Goal: Task Accomplishment & Management: Manage account settings

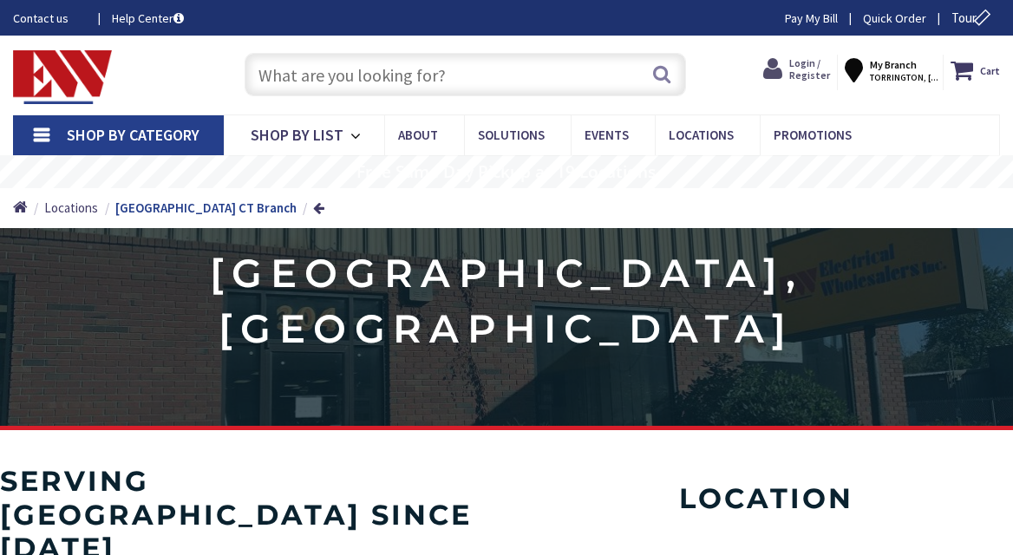
click at [789, 76] on icon at bounding box center [776, 69] width 26 height 29
type input "[GEOGRAPHIC_DATA], [GEOGRAPHIC_DATA]"
click at [812, 74] on span "Login / Register" at bounding box center [809, 68] width 41 height 25
click at [811, 69] on span "Login / Register" at bounding box center [809, 68] width 41 height 25
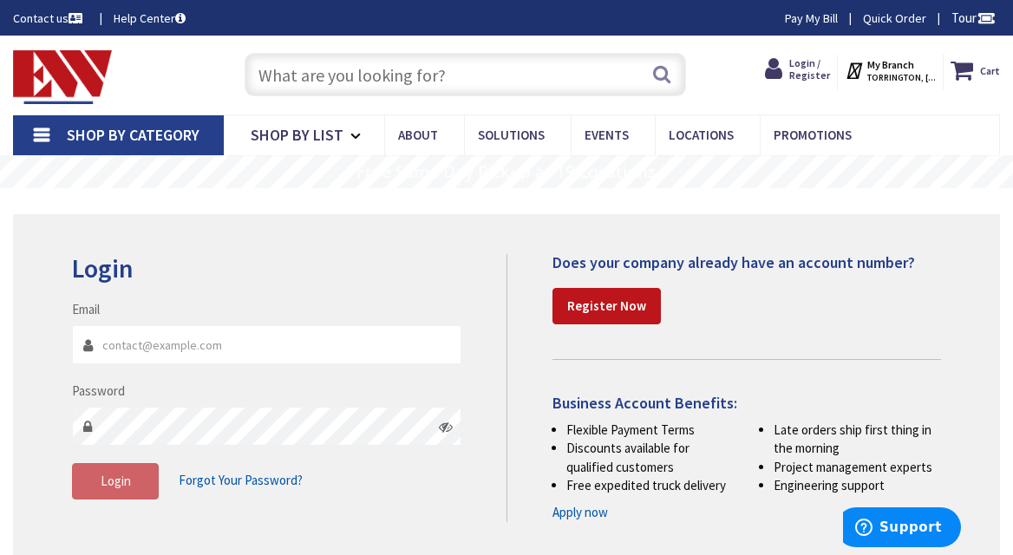
click at [283, 343] on input "Email" at bounding box center [266, 344] width 389 height 39
type input "Msfelectric@aol.com"
click at [109, 478] on span "Login" at bounding box center [116, 481] width 30 height 16
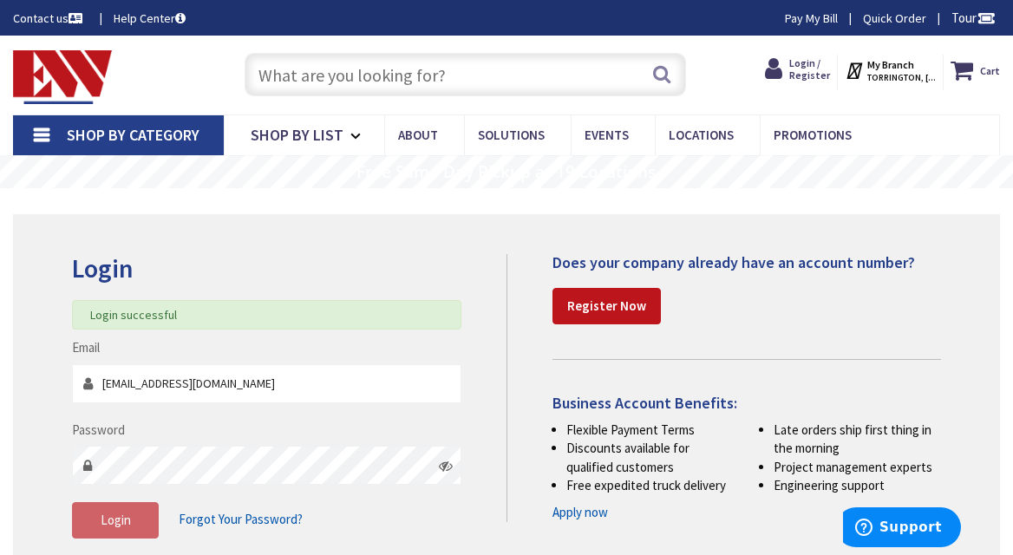
click at [892, 68] on strong "My Branch" at bounding box center [890, 64] width 47 height 13
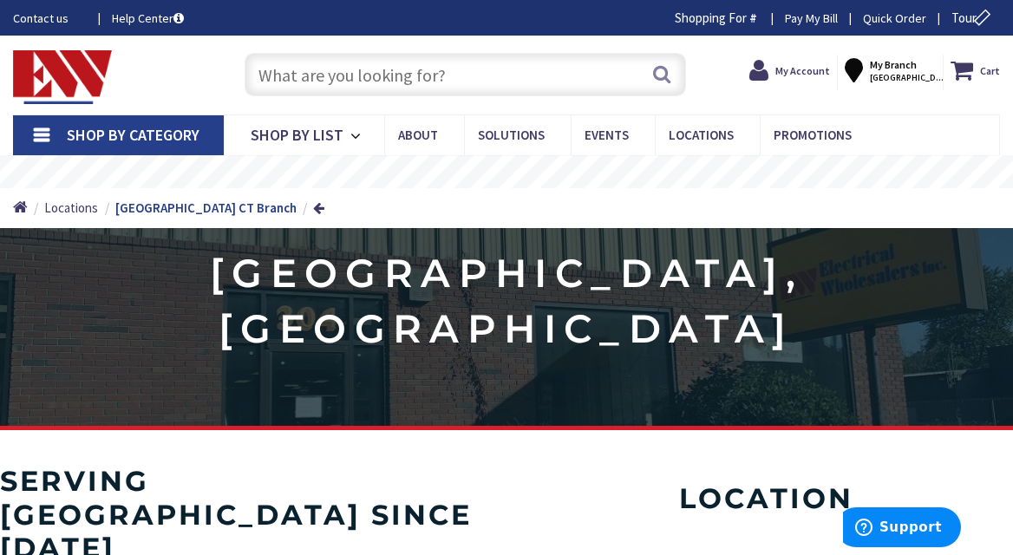
click at [912, 71] on strong "My Branch" at bounding box center [893, 64] width 47 height 13
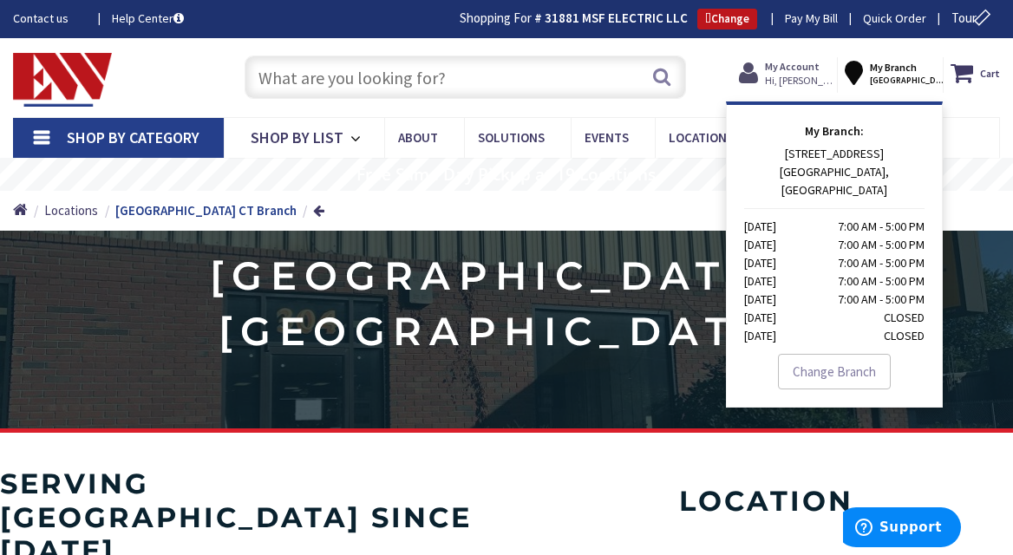
click at [814, 67] on strong "My Account" at bounding box center [792, 66] width 55 height 13
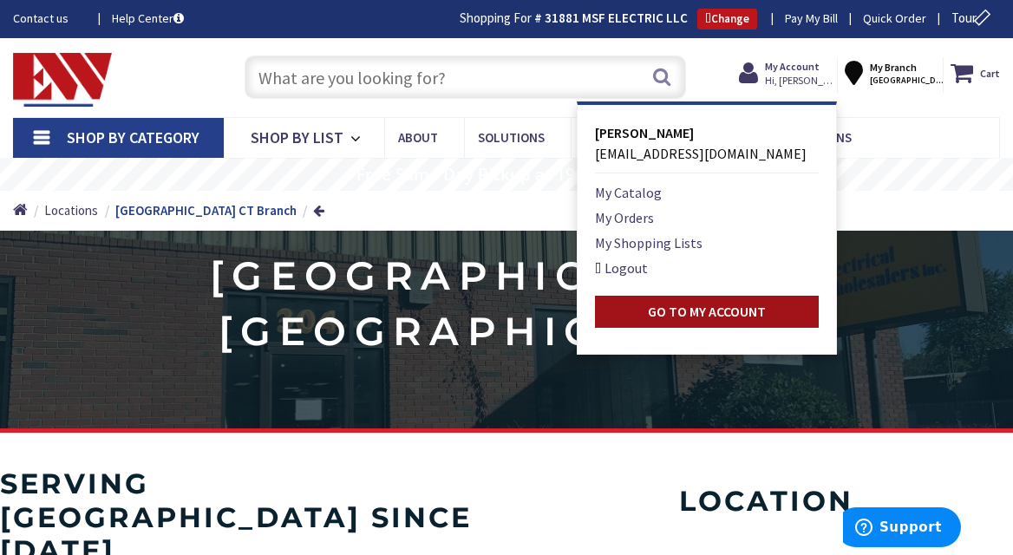
click at [723, 308] on strong "Go to My Account" at bounding box center [707, 311] width 118 height 17
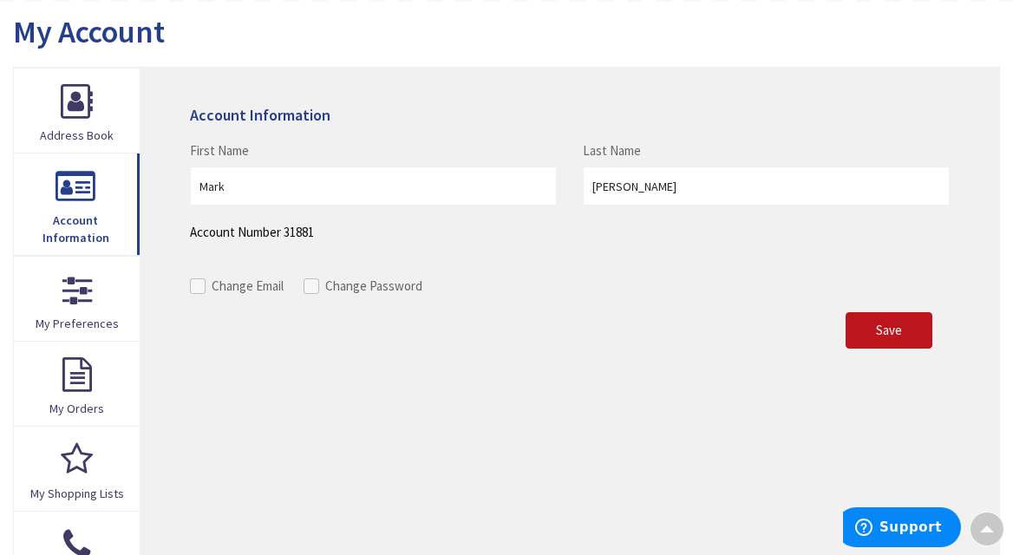
scroll to position [192, 0]
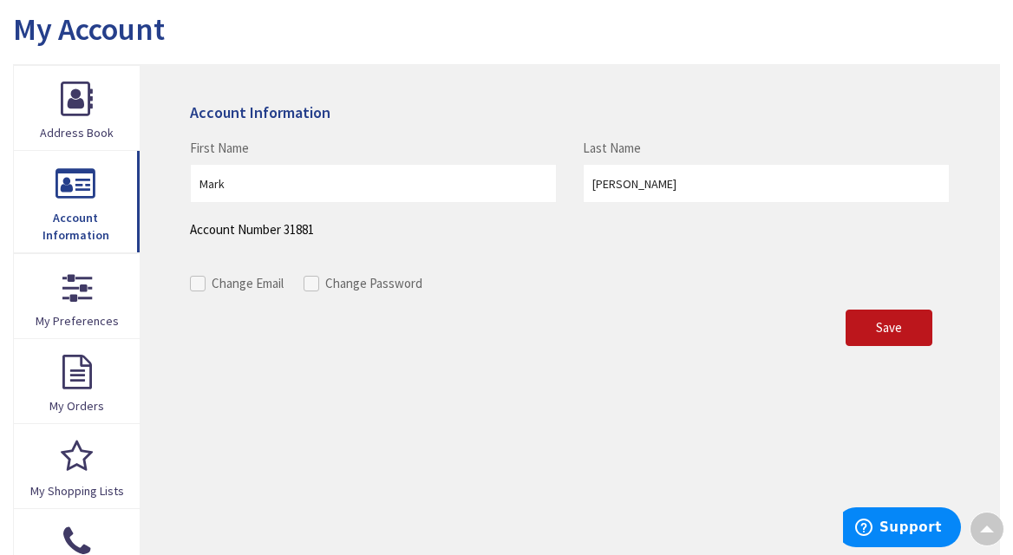
click at [208, 283] on label "Change Email" at bounding box center [237, 283] width 94 height 18
click at [206, 283] on input "Change Email" at bounding box center [199, 283] width 11 height 11
checkbox input "true"
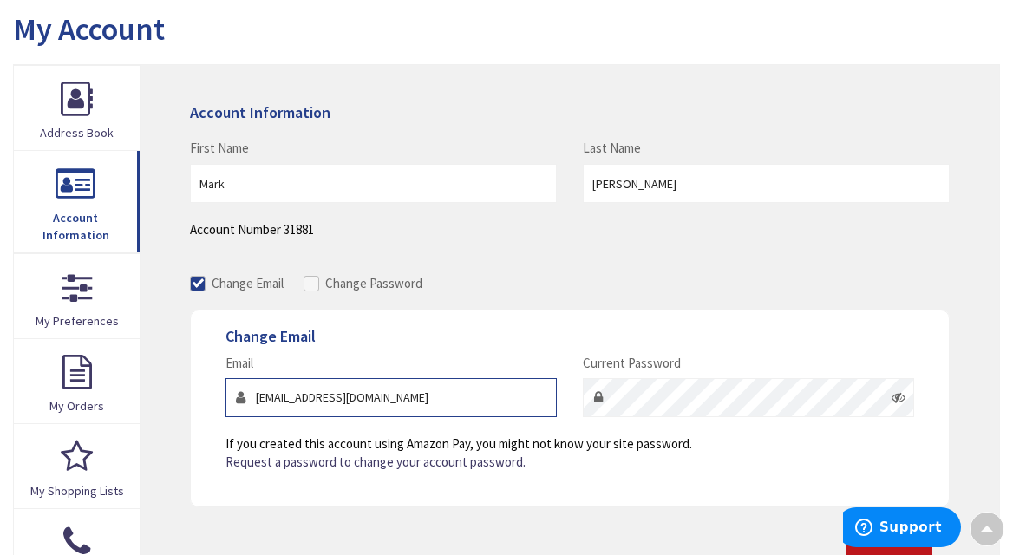
click at [459, 398] on input "msfelectric@aol.com" at bounding box center [391, 397] width 331 height 39
type input "m"
type input "[EMAIL_ADDRESS][DOMAIN_NAME]"
click at [898, 400] on icon at bounding box center [899, 397] width 14 height 14
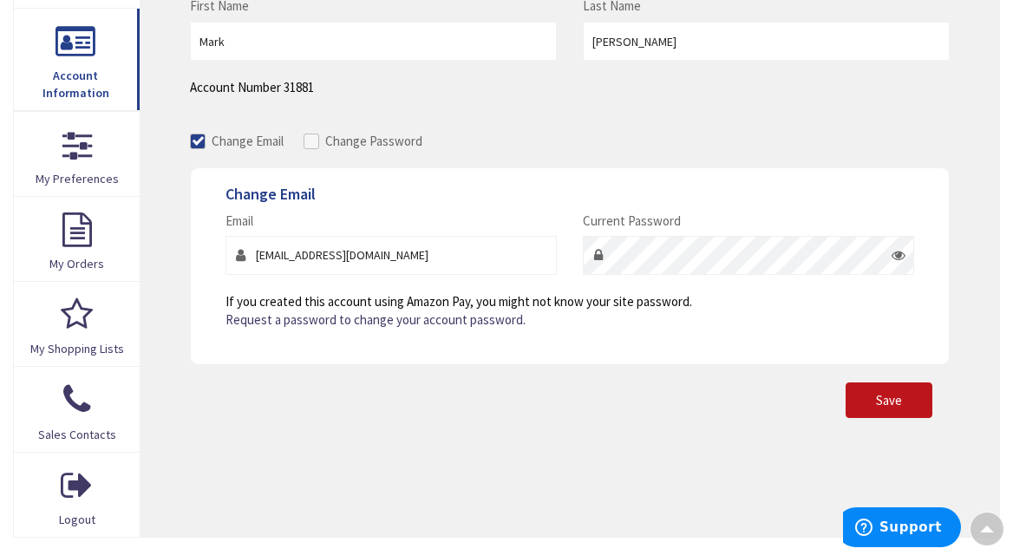
scroll to position [461, 0]
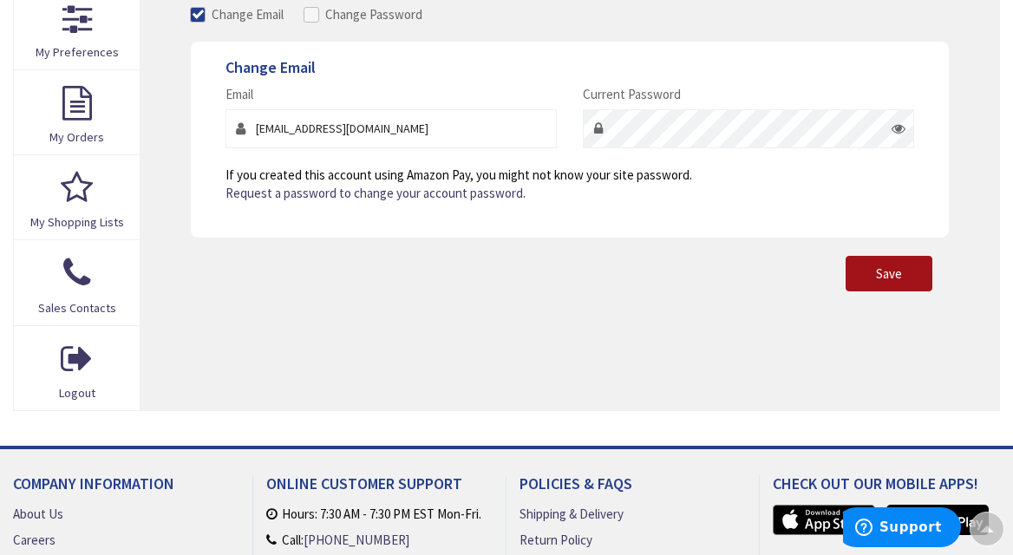
click at [893, 273] on span "Save" at bounding box center [889, 273] width 26 height 16
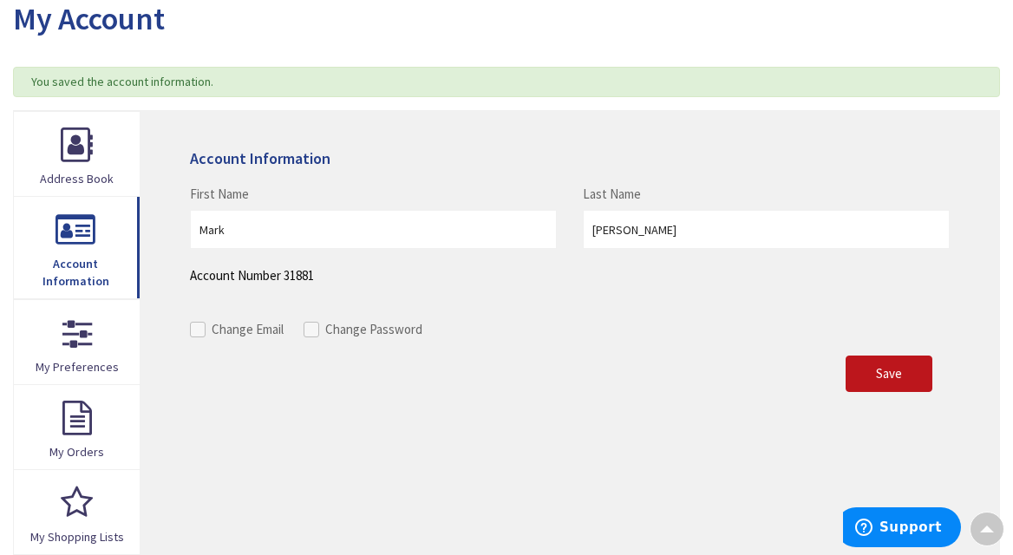
scroll to position [202, 0]
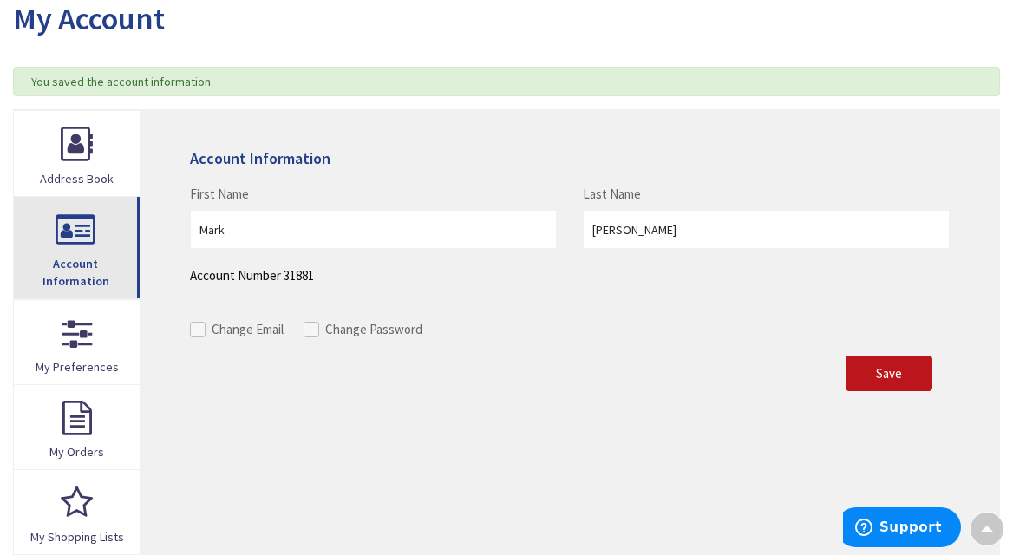
click at [90, 264] on span "Account Information" at bounding box center [76, 272] width 67 height 33
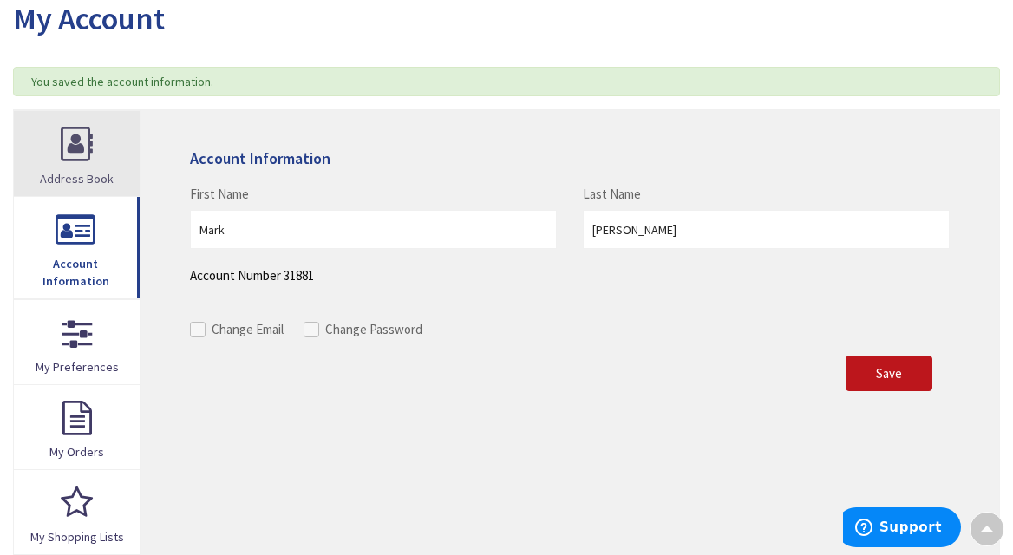
click at [93, 164] on link "Address Book" at bounding box center [77, 153] width 126 height 84
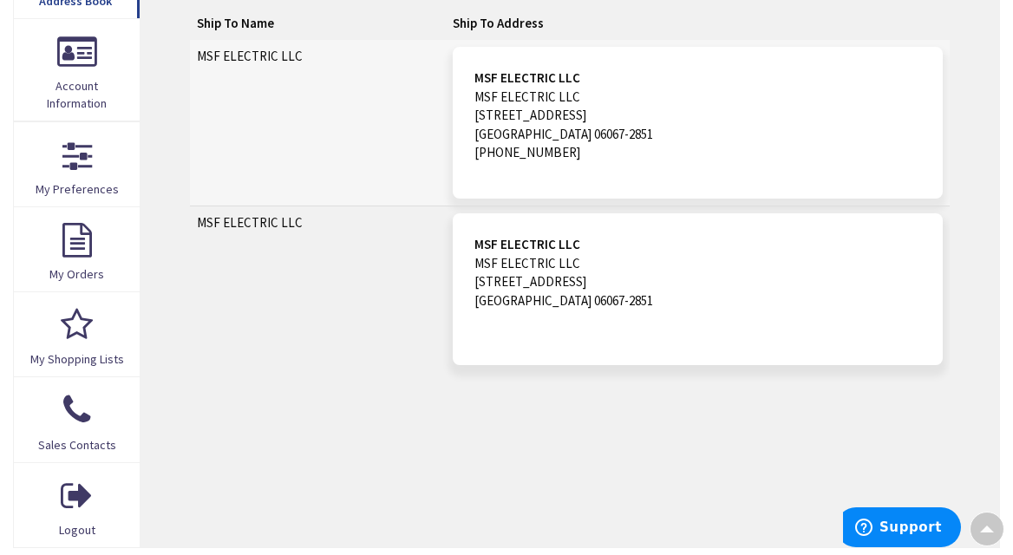
scroll to position [207, 0]
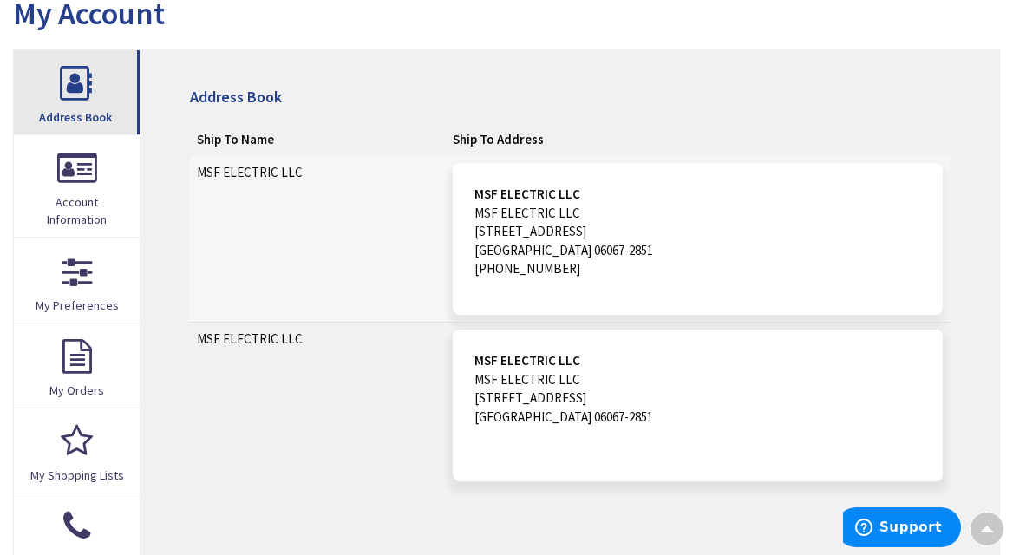
click at [93, 114] on span "Address Book" at bounding box center [75, 117] width 73 height 16
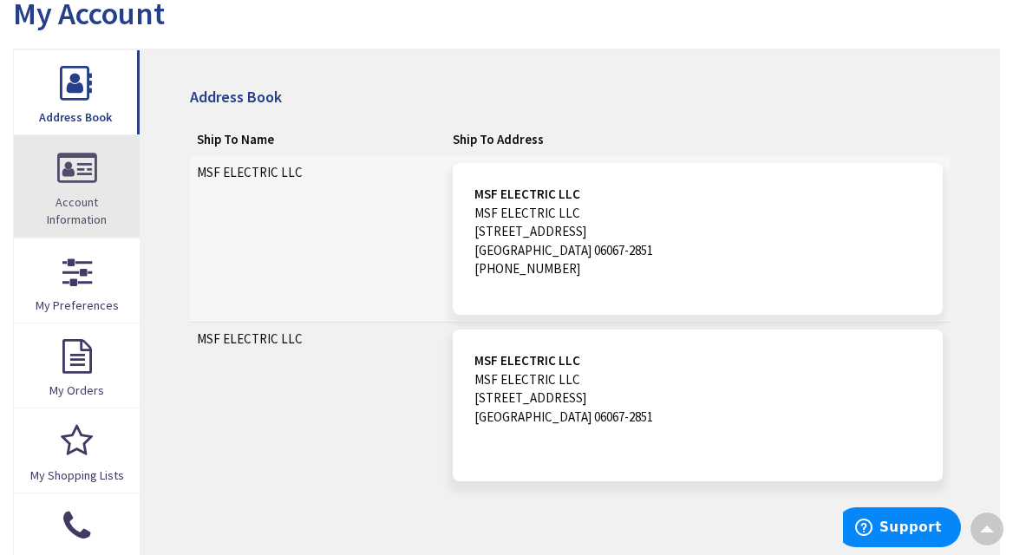
click at [95, 180] on link "Account Information" at bounding box center [77, 185] width 126 height 101
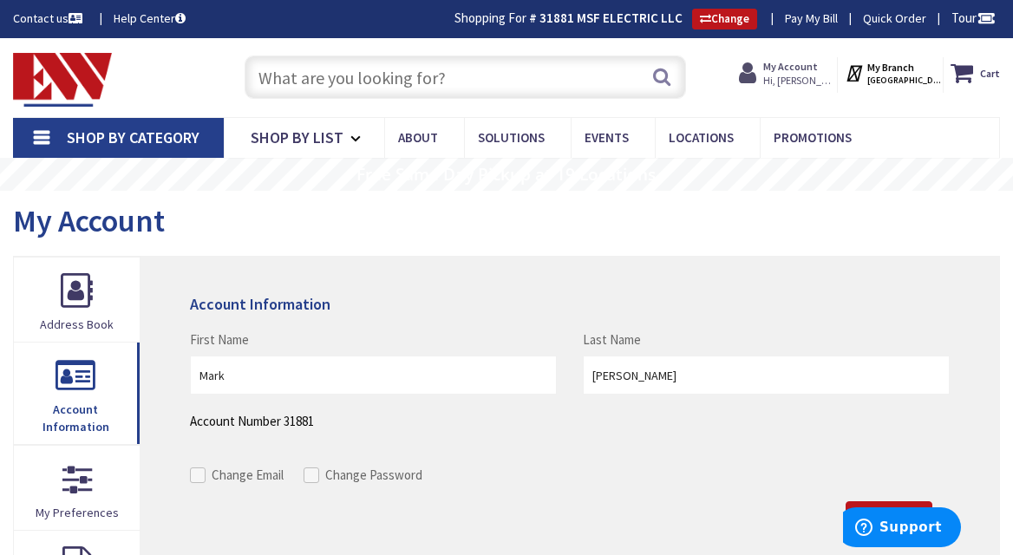
click at [817, 82] on span "Hi, [PERSON_NAME]" at bounding box center [800, 81] width 74 height 14
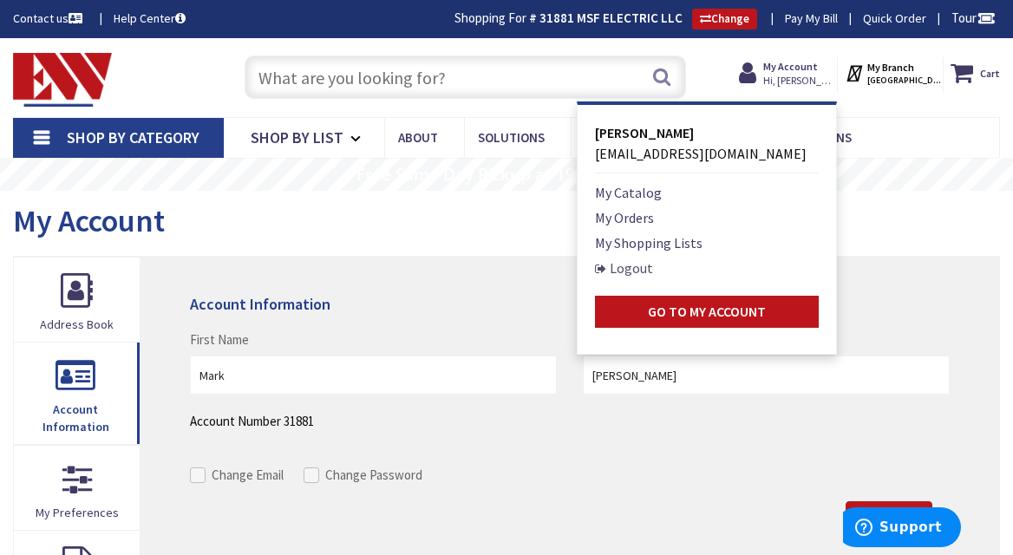
click at [653, 271] on link "Logout" at bounding box center [624, 268] width 58 height 21
